Goal: Task Accomplishment & Management: Manage account settings

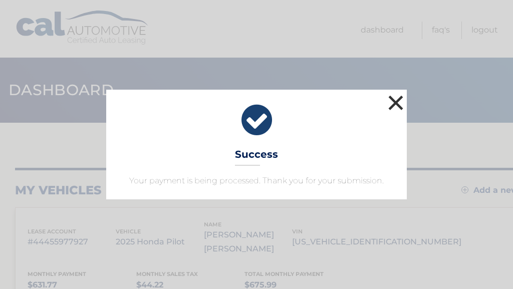
click at [399, 103] on button "×" at bounding box center [396, 103] width 20 height 20
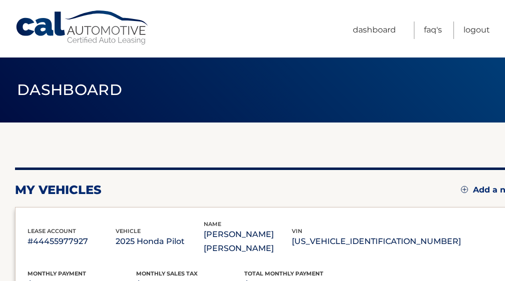
click at [56, 23] on link "Cal Automotive" at bounding box center [82, 28] width 135 height 36
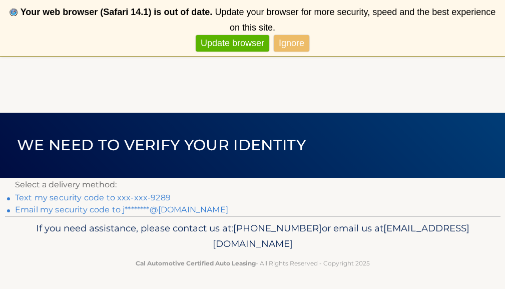
click at [145, 195] on link "Text my security code to xxx-xxx-9289" at bounding box center [93, 198] width 156 height 10
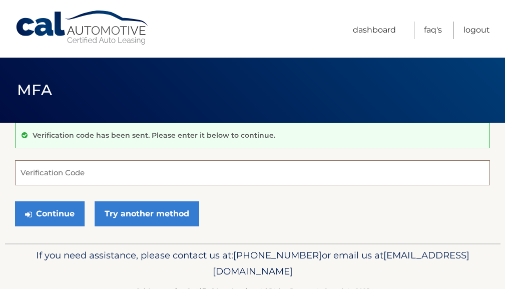
click at [62, 177] on input "Verification Code" at bounding box center [252, 172] width 475 height 25
type input "400886"
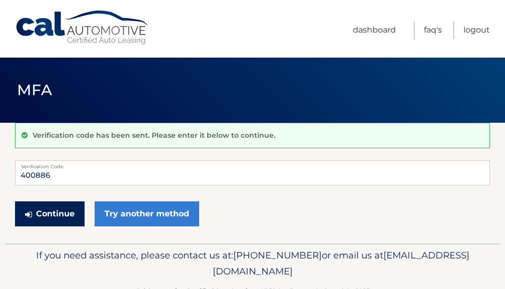
click at [63, 217] on button "Continue" at bounding box center [50, 213] width 70 height 25
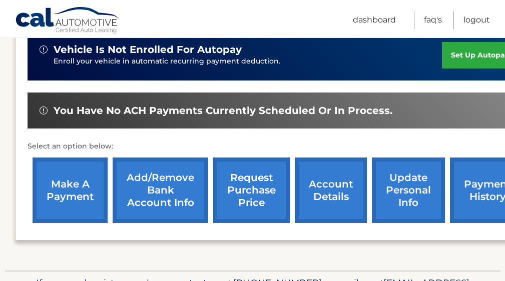
scroll to position [252, 0]
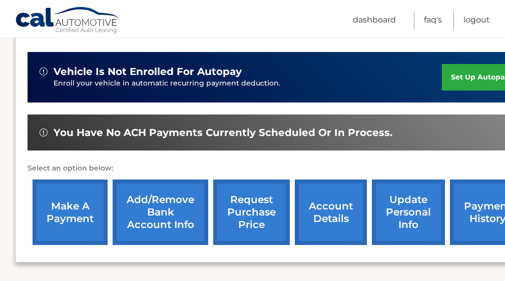
click at [74, 207] on link "make a payment" at bounding box center [70, 213] width 75 height 66
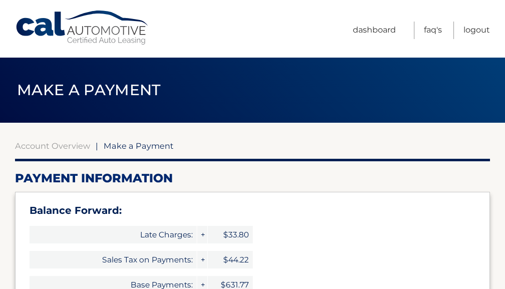
select select "ZTkyN2RjOTYtNmY2My00YTlmLWExYzEtOGE4OTNlMjE0ZmM4"
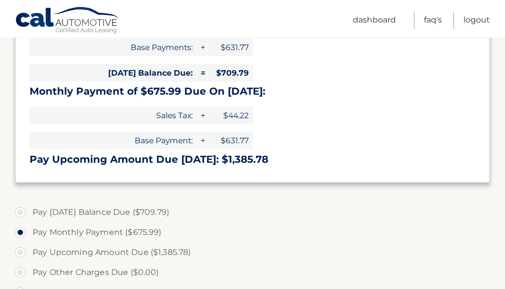
scroll to position [240, 0]
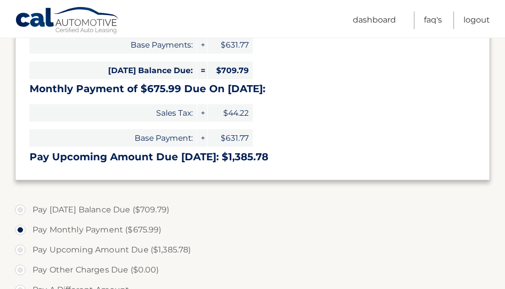
click at [20, 204] on label "Pay [DATE] Balance Due ($709.79)" at bounding box center [252, 210] width 475 height 20
click at [20, 204] on input "Pay [DATE] Balance Due ($709.79)" at bounding box center [24, 208] width 10 height 16
radio input "true"
type input "709.79"
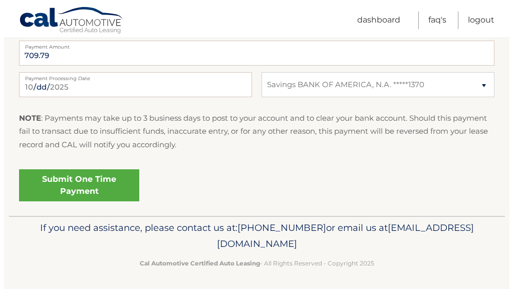
scroll to position [516, 0]
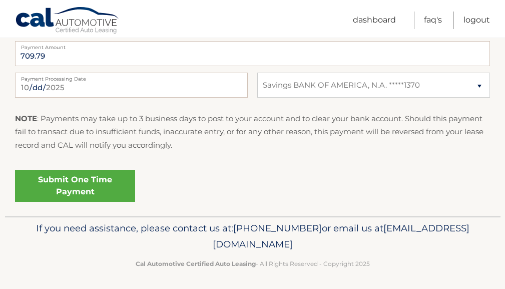
click at [62, 177] on link "Submit One Time Payment" at bounding box center [75, 186] width 120 height 32
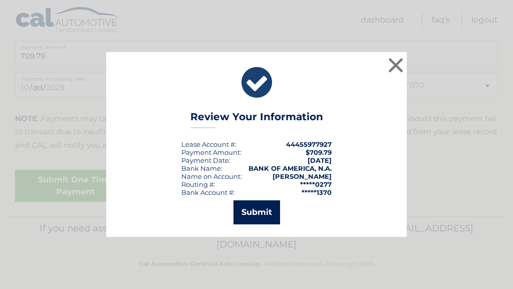
click at [263, 211] on button "Submit" at bounding box center [256, 212] width 47 height 24
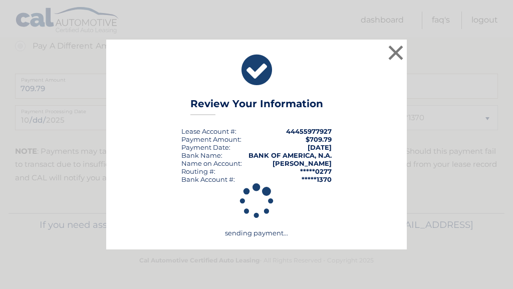
scroll to position [480, 0]
